Goal: Transaction & Acquisition: Book appointment/travel/reservation

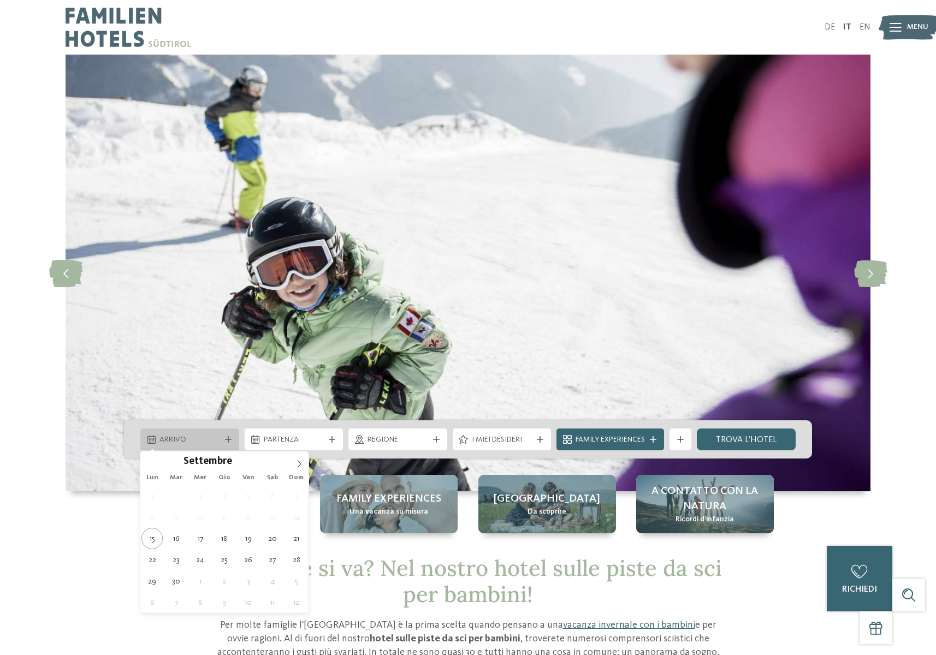
click at [223, 438] on div at bounding box center [228, 439] width 11 height 7
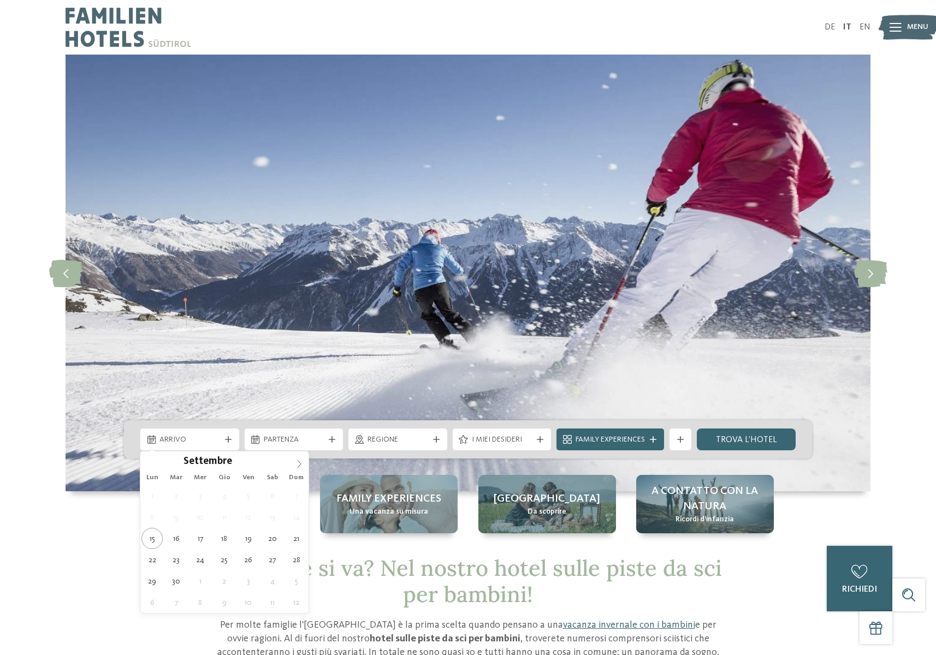
click at [297, 462] on icon at bounding box center [299, 464] width 8 height 8
type input "****"
click at [297, 462] on icon at bounding box center [299, 464] width 8 height 8
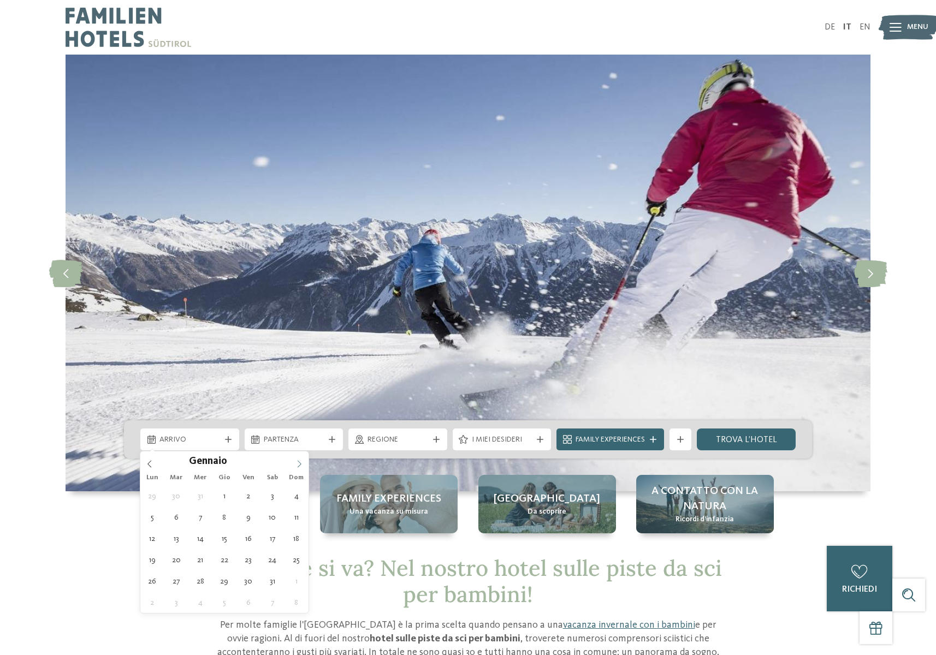
click at [297, 462] on icon at bounding box center [299, 464] width 8 height 8
type div "[DATE]"
type input "****"
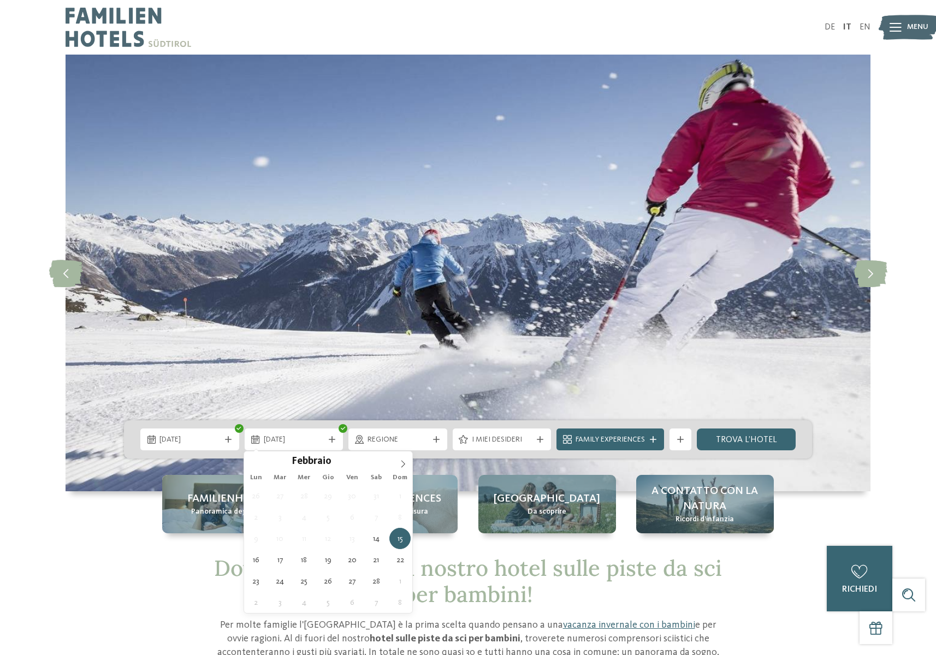
type div "[DATE]"
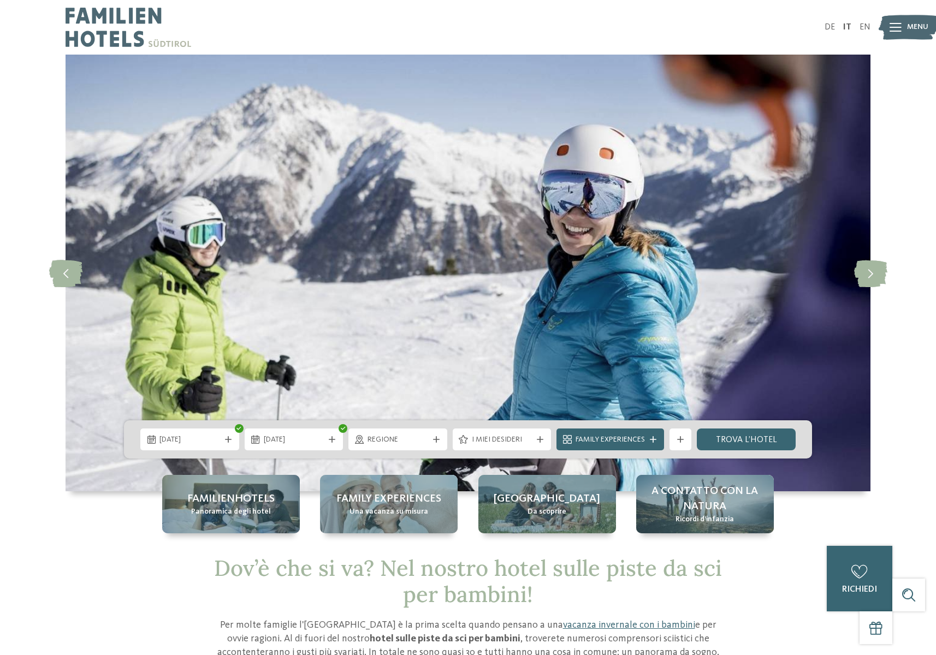
click at [414, 441] on span "Regione" at bounding box center [397, 440] width 61 height 11
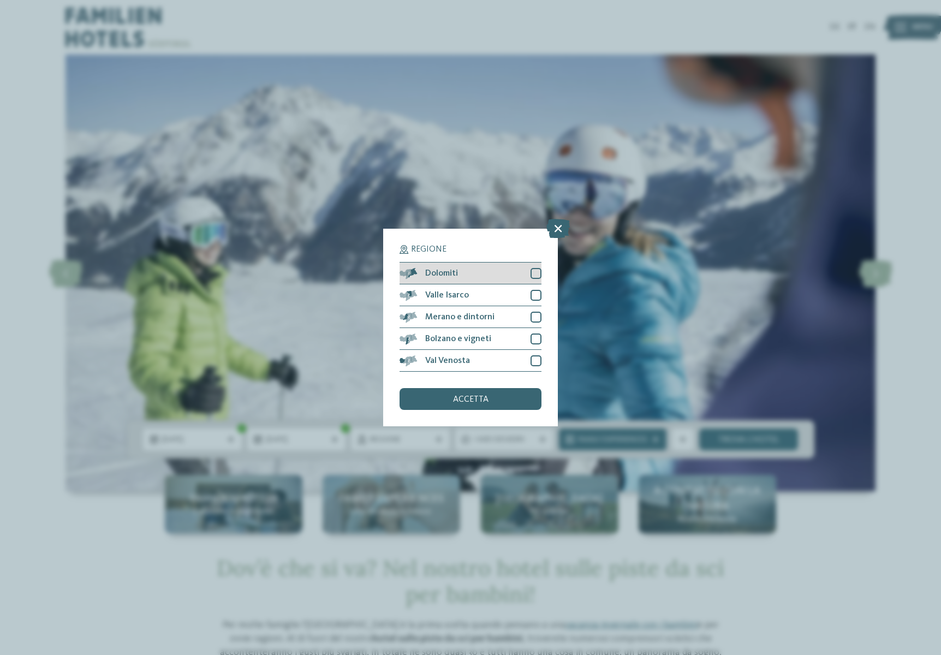
click at [534, 268] on div at bounding box center [536, 273] width 11 height 11
click at [468, 395] on span "accetta" at bounding box center [470, 399] width 35 height 9
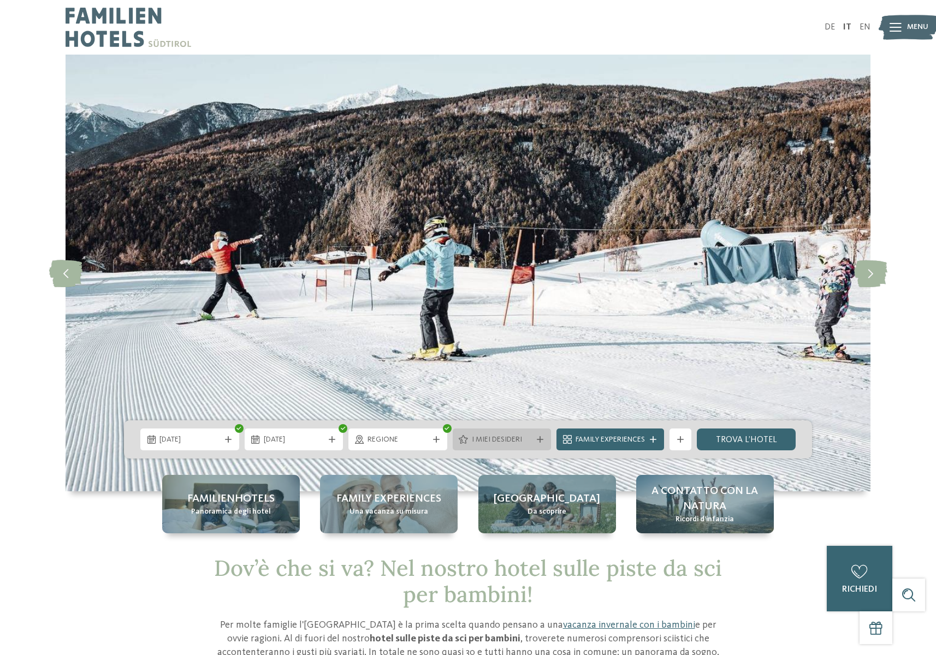
click at [532, 439] on div "I miei desideri" at bounding box center [502, 440] width 66 height 12
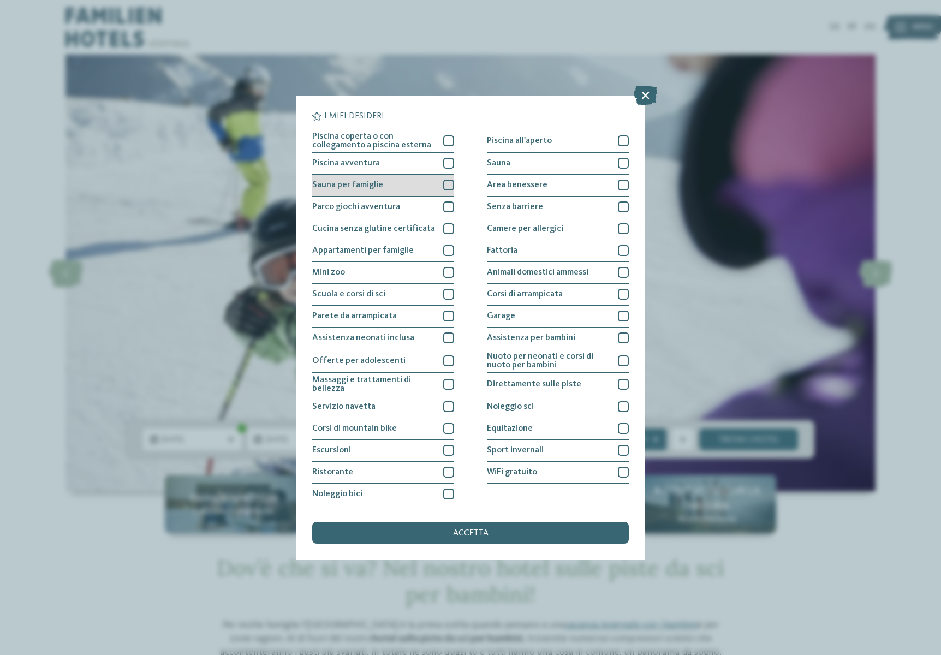
click at [445, 180] on div at bounding box center [448, 185] width 11 height 11
click at [447, 135] on div at bounding box center [448, 140] width 11 height 11
click at [443, 223] on div at bounding box center [448, 228] width 11 height 11
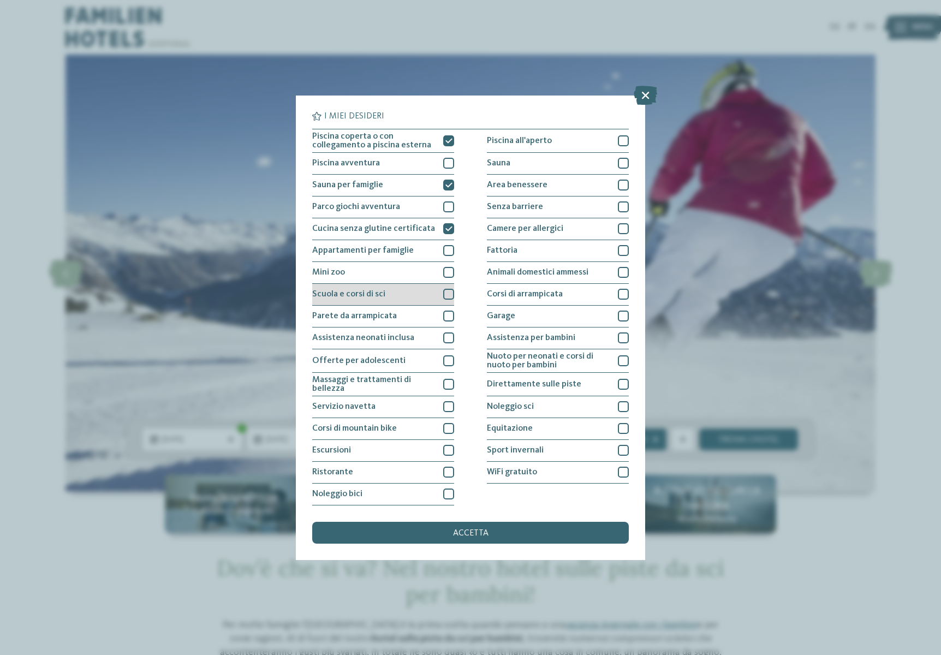
click at [448, 289] on div at bounding box center [448, 294] width 11 height 11
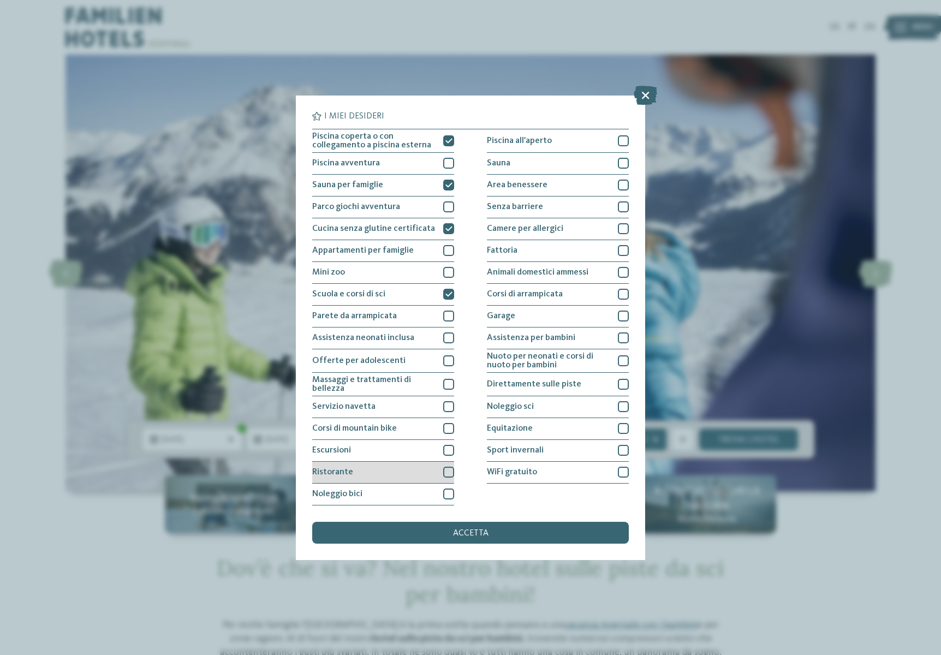
click at [444, 467] on div at bounding box center [448, 472] width 11 height 11
click at [619, 467] on div at bounding box center [623, 472] width 11 height 11
click at [622, 401] on div at bounding box center [623, 406] width 11 height 11
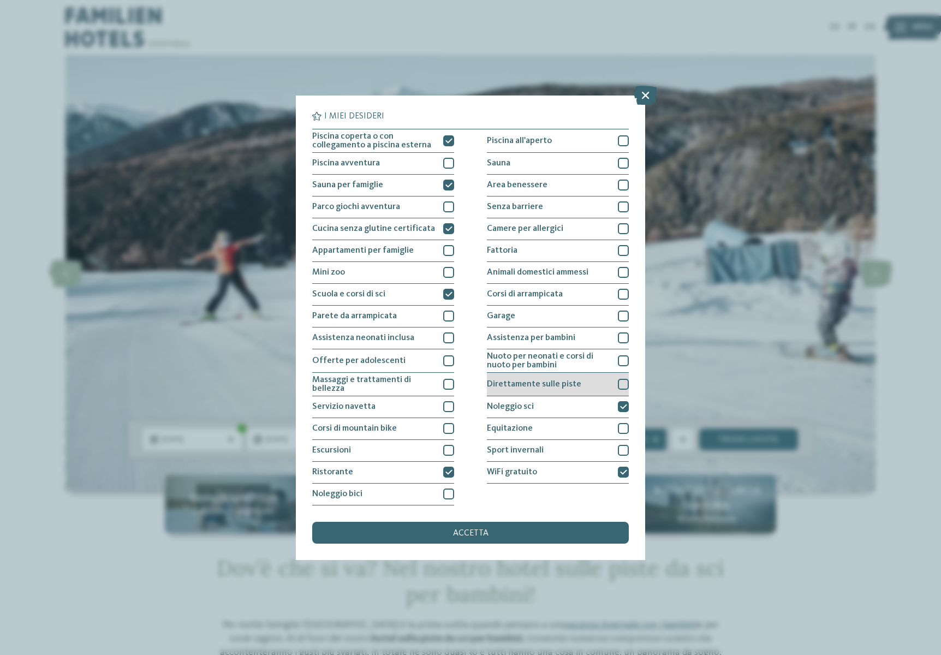
click at [621, 379] on div at bounding box center [623, 384] width 11 height 11
click at [622, 267] on div at bounding box center [623, 272] width 11 height 11
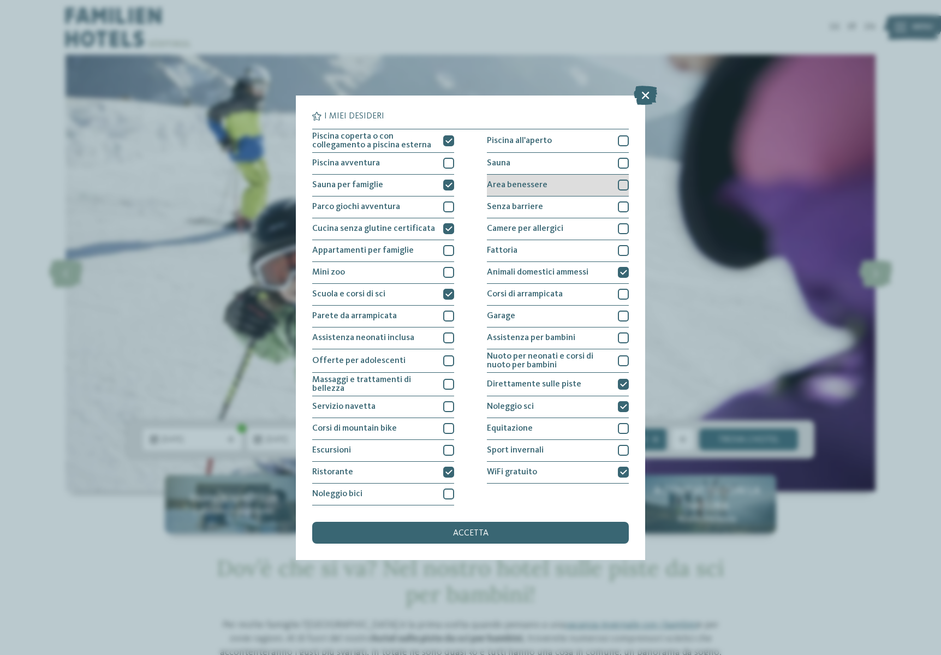
click at [623, 180] on div at bounding box center [623, 185] width 11 height 11
click at [622, 158] on div at bounding box center [623, 163] width 11 height 11
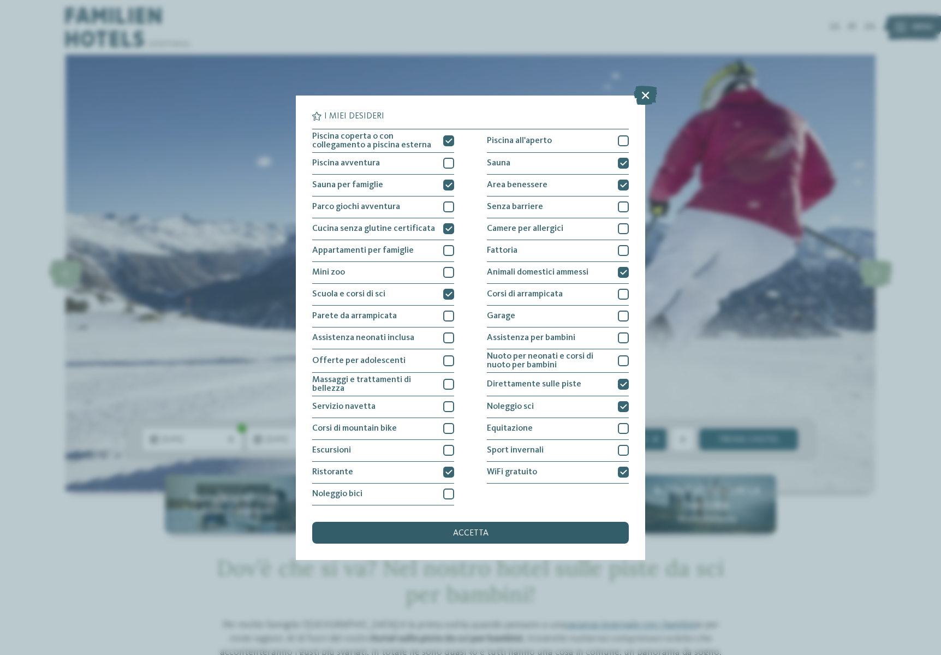
click at [466, 529] on span "accetta" at bounding box center [470, 533] width 35 height 9
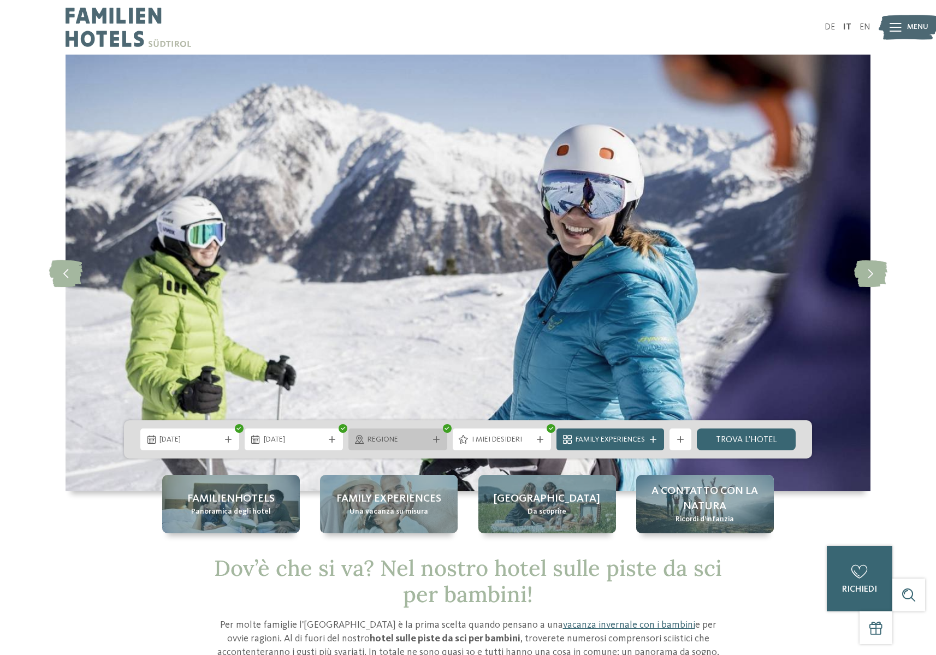
click at [433, 441] on icon at bounding box center [436, 439] width 7 height 7
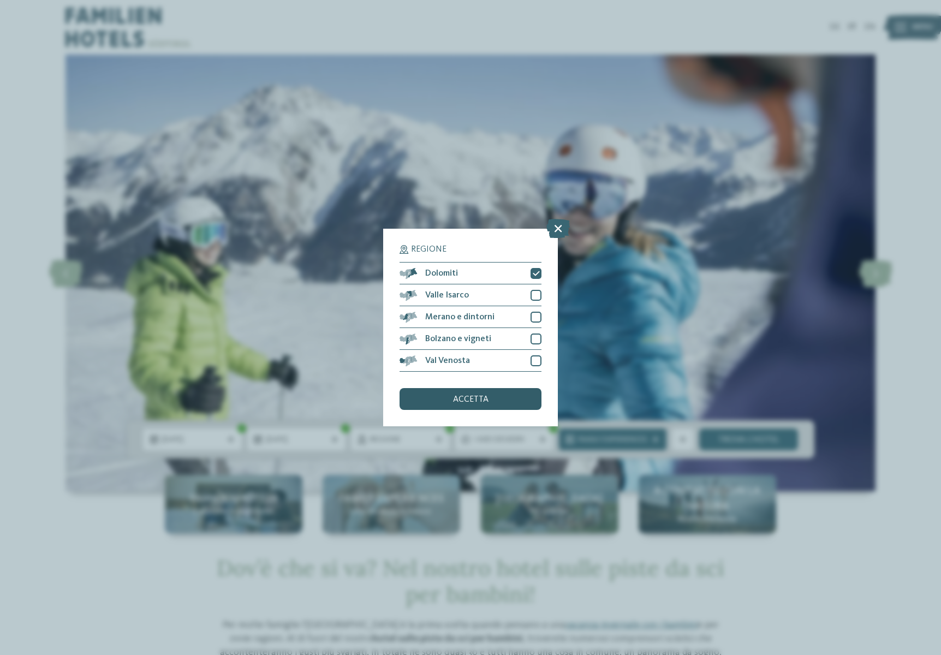
click at [499, 388] on div "accetta" at bounding box center [471, 399] width 142 height 22
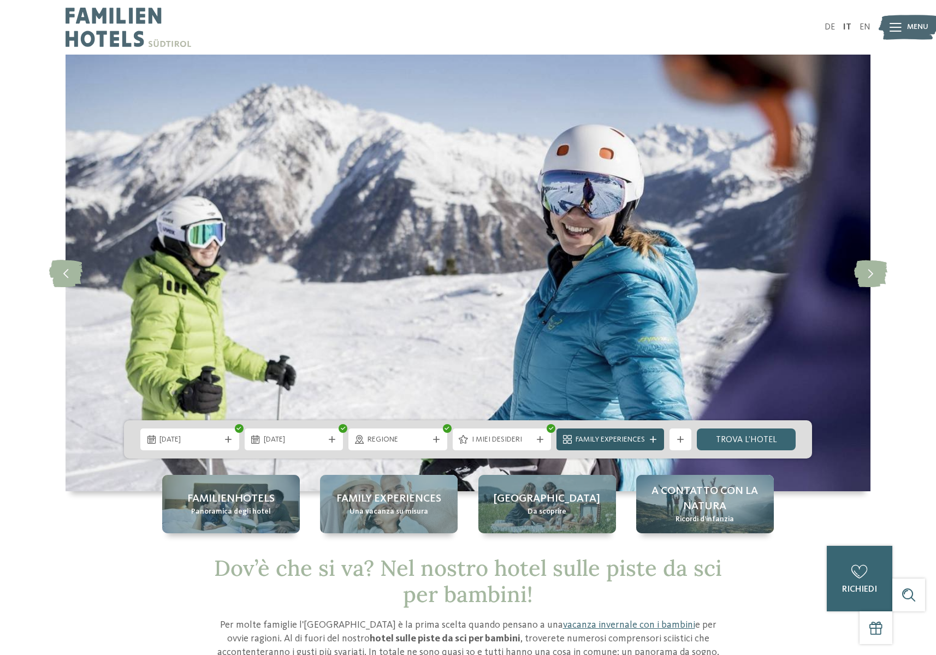
click at [646, 441] on div "Family Experiences" at bounding box center [610, 440] width 75 height 12
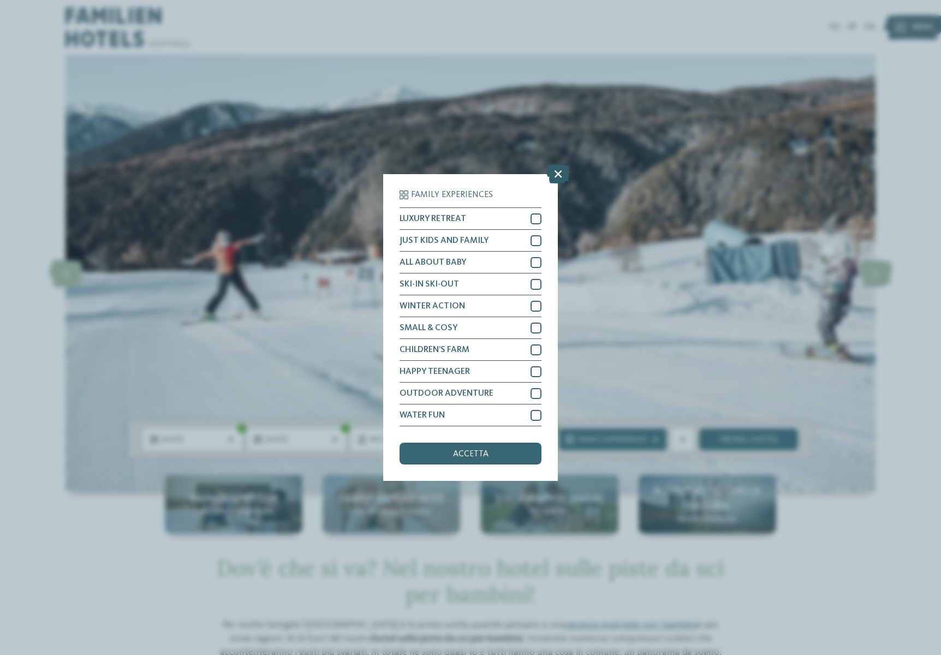
click at [557, 164] on icon at bounding box center [558, 173] width 23 height 19
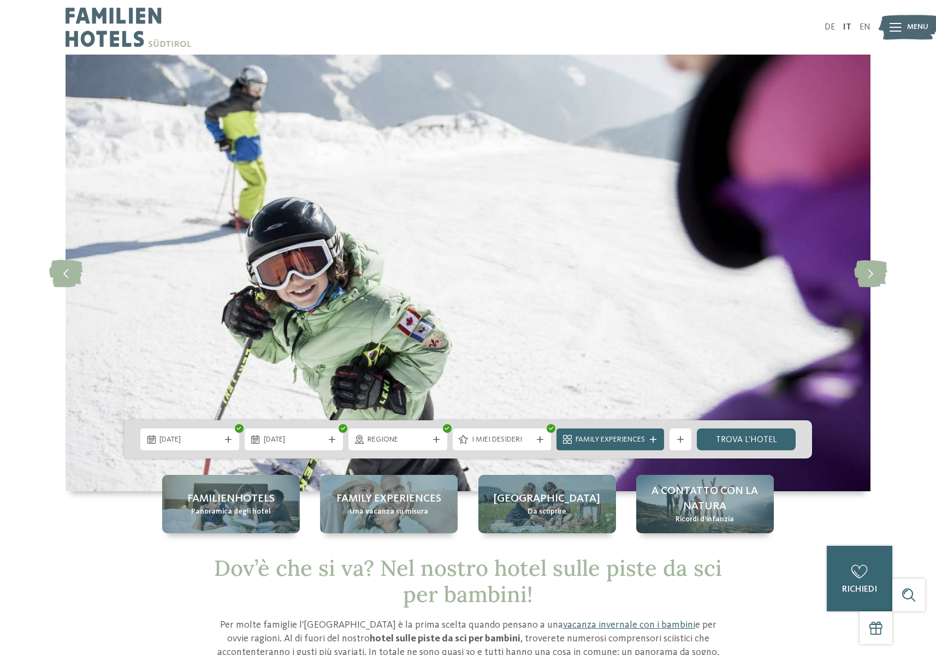
click at [684, 442] on div at bounding box center [680, 439] width 11 height 7
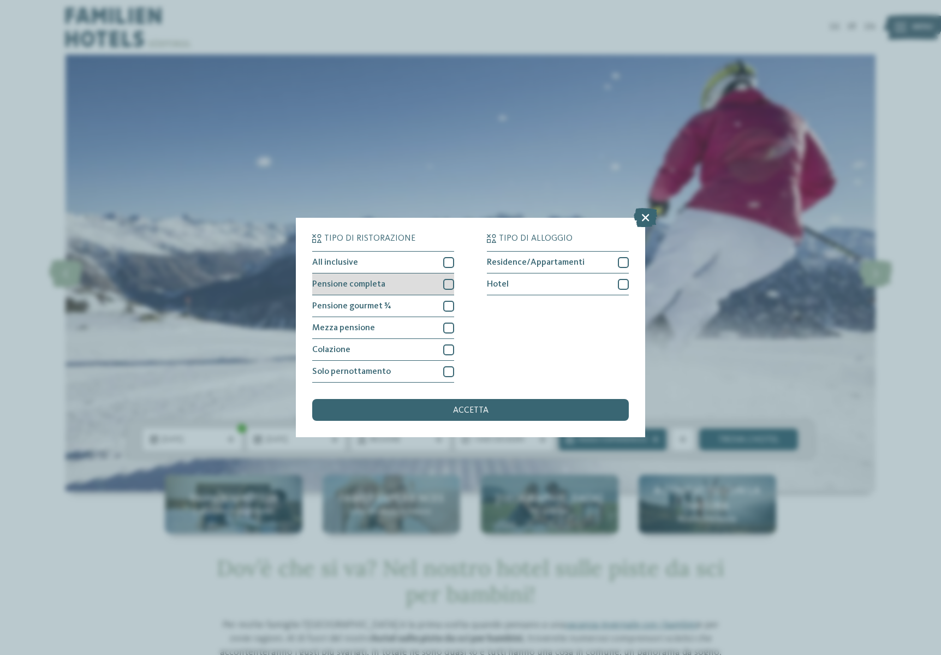
click at [450, 279] on div at bounding box center [448, 284] width 11 height 11
click at [451, 257] on div at bounding box center [448, 262] width 11 height 11
click at [619, 279] on div at bounding box center [623, 284] width 11 height 11
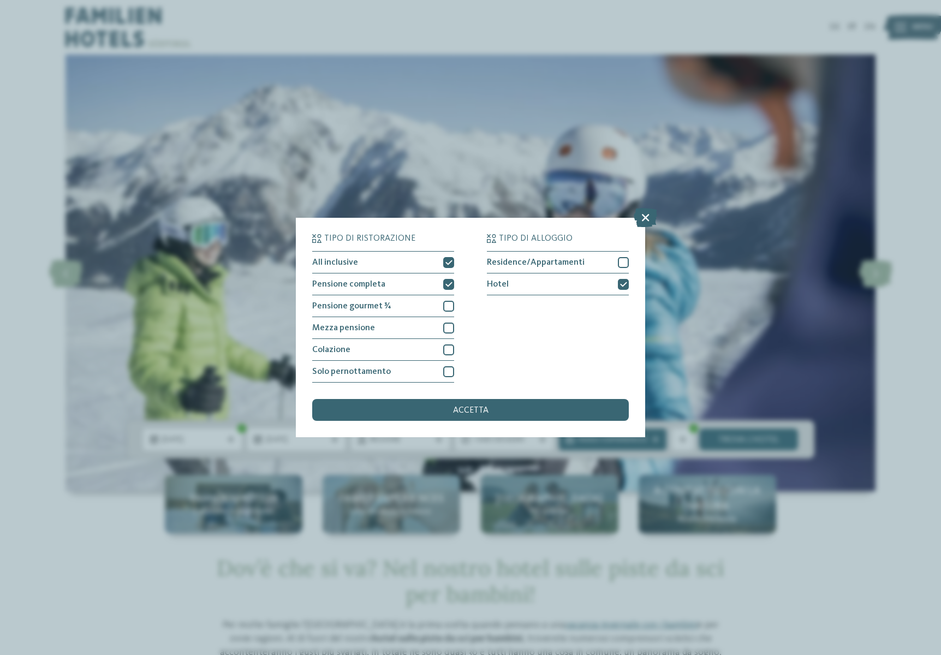
click at [547, 399] on div "accetta" at bounding box center [470, 410] width 317 height 22
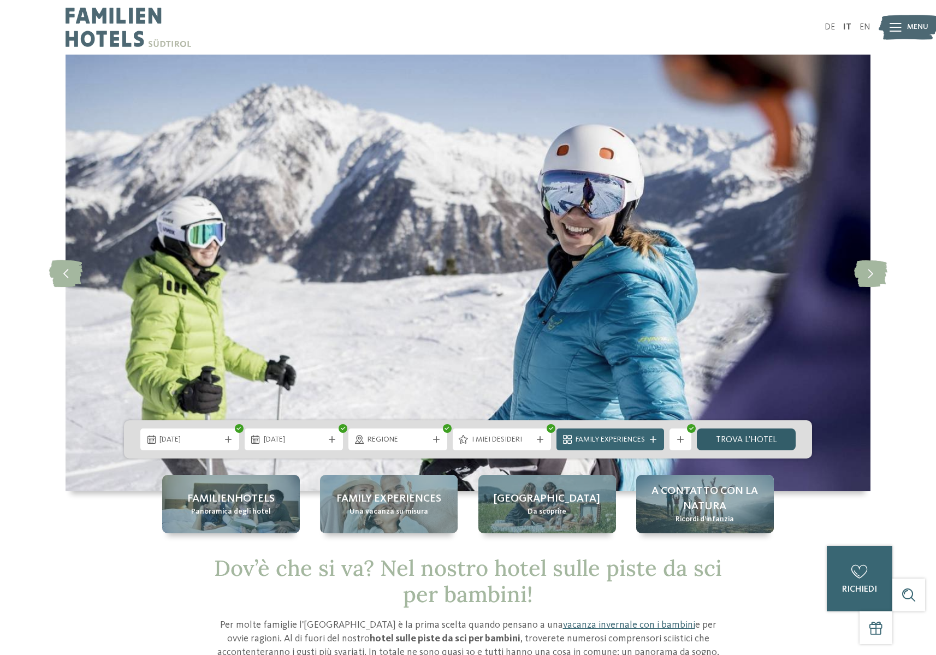
click at [756, 440] on link "trova l’hotel" at bounding box center [746, 440] width 99 height 22
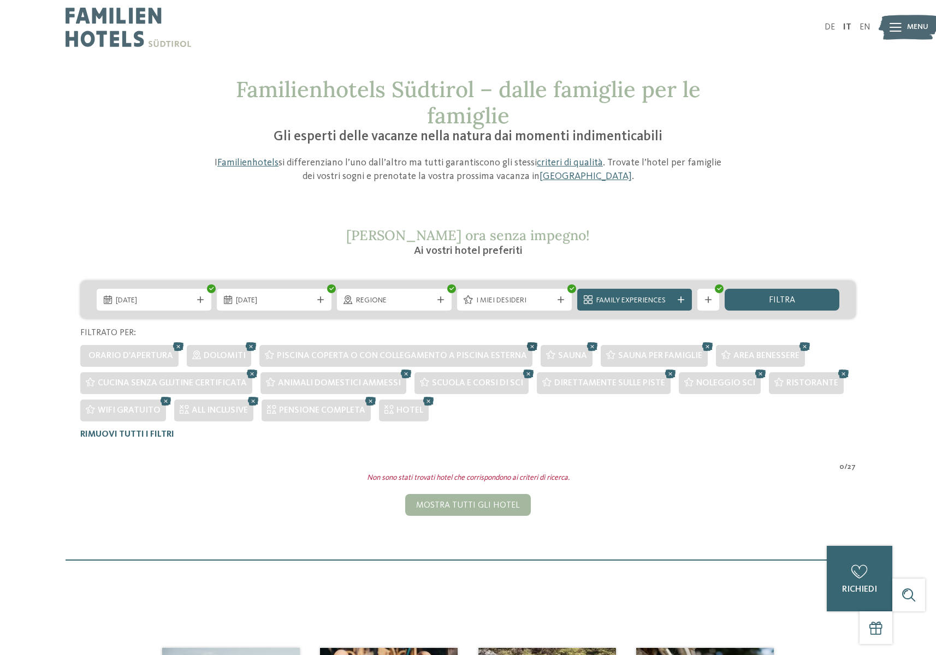
click at [527, 347] on icon at bounding box center [532, 347] width 16 height 14
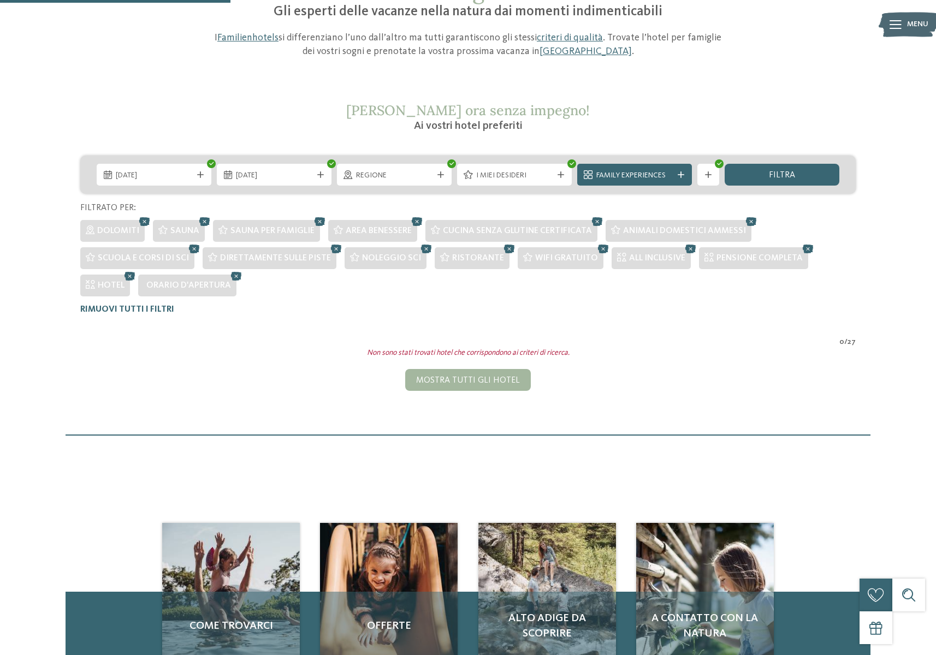
scroll to position [125, 0]
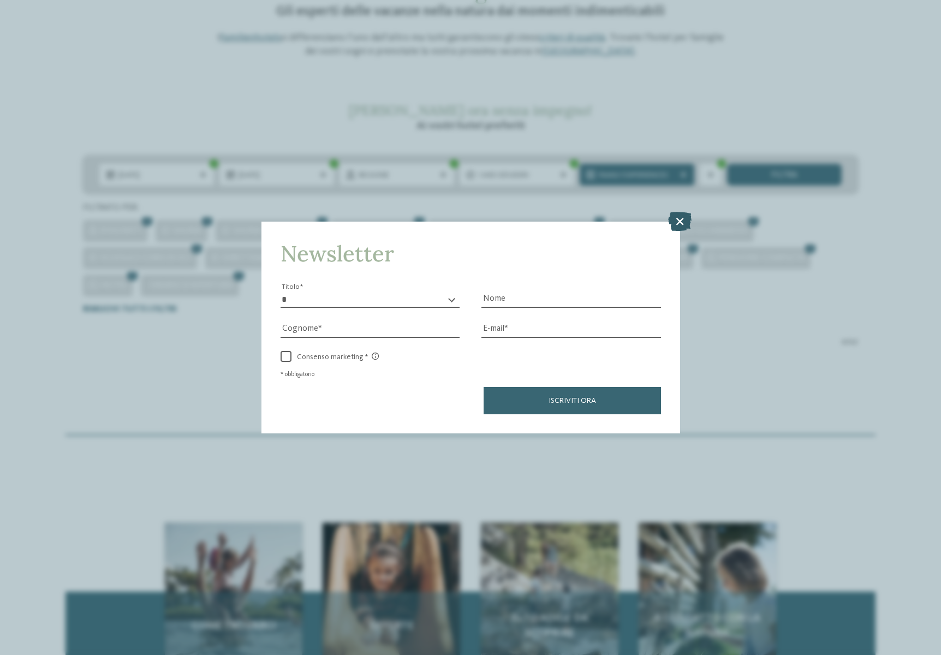
click at [679, 211] on icon at bounding box center [679, 220] width 23 height 19
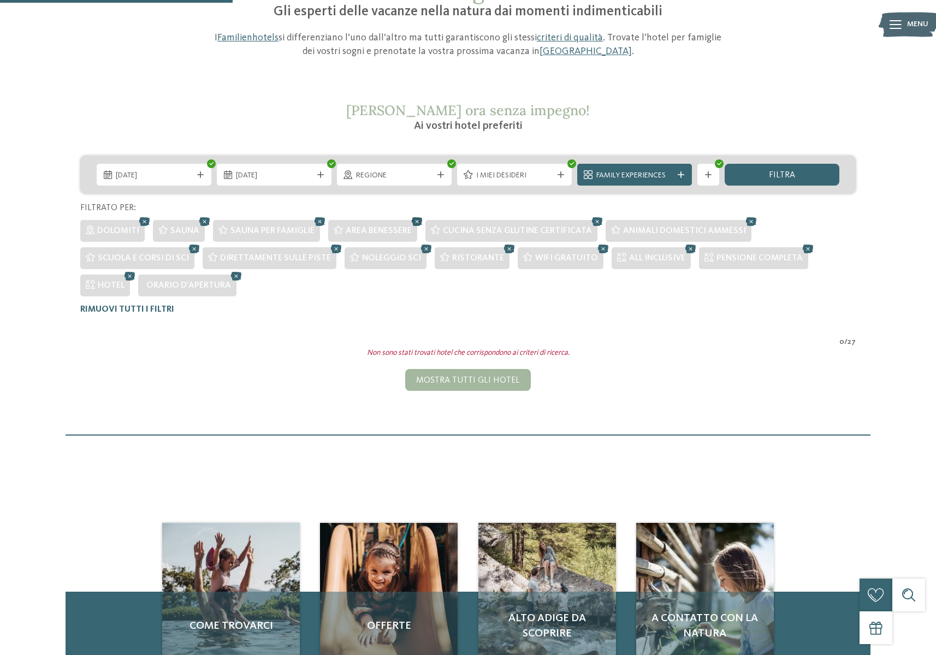
click at [416, 219] on icon at bounding box center [417, 222] width 16 height 14
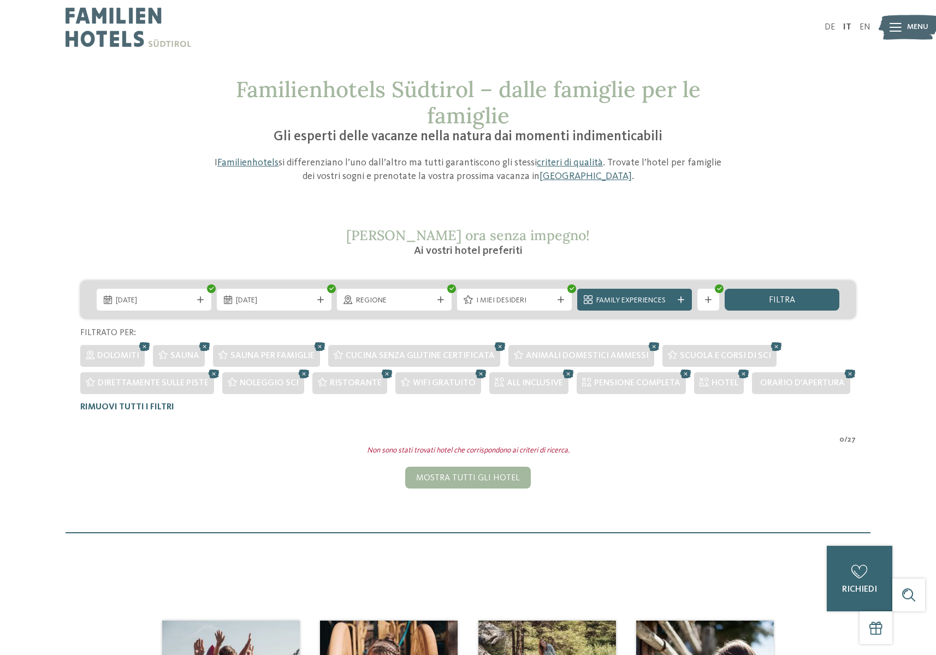
scroll to position [0, 0]
click at [845, 373] on icon at bounding box center [850, 374] width 16 height 14
click at [319, 346] on icon at bounding box center [320, 347] width 16 height 14
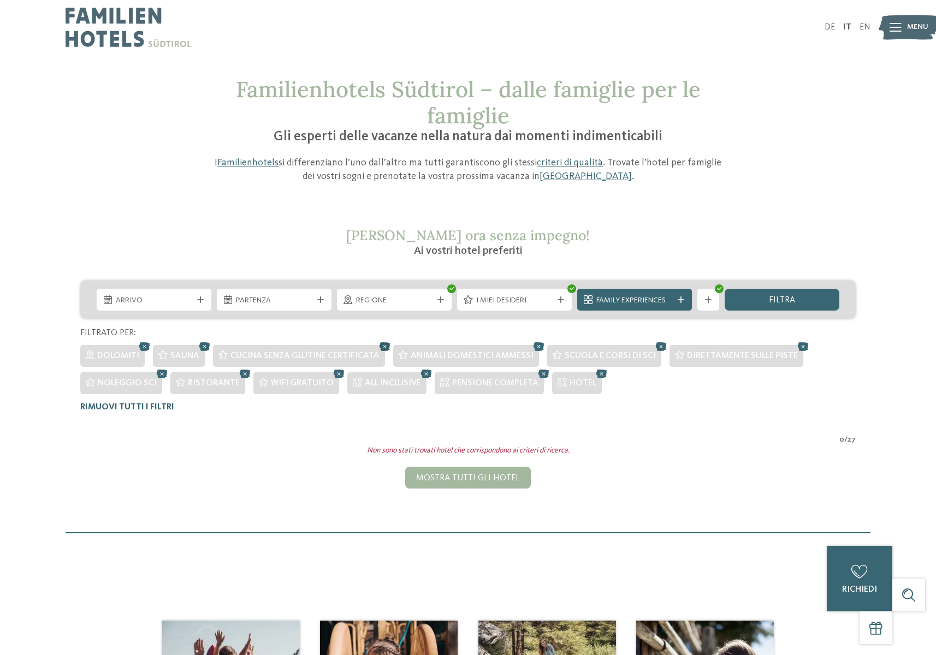
click at [384, 344] on icon at bounding box center [385, 347] width 16 height 14
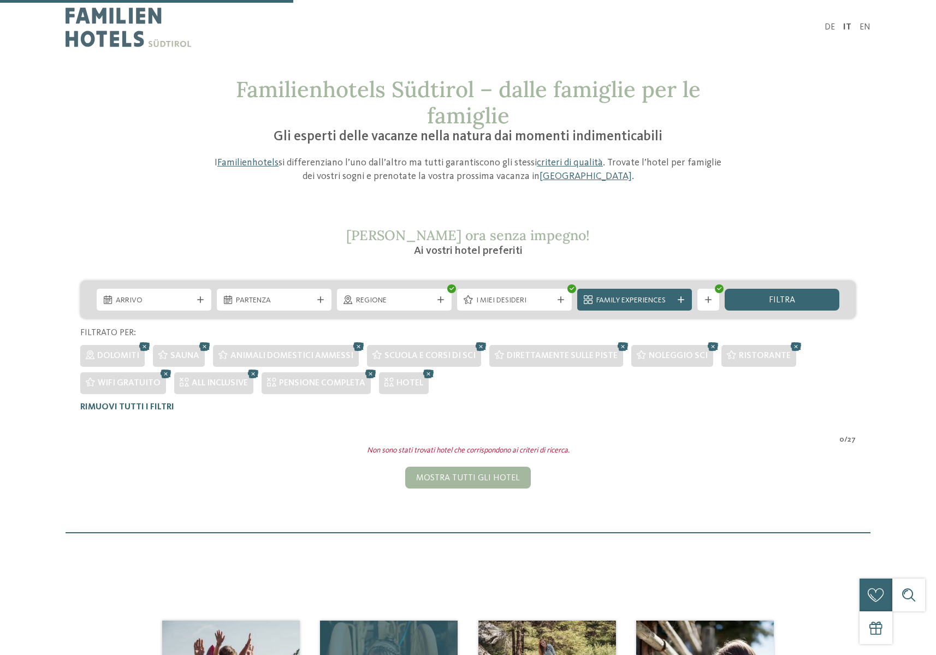
scroll to position [274, 0]
